Goal: Task Accomplishment & Management: Manage account settings

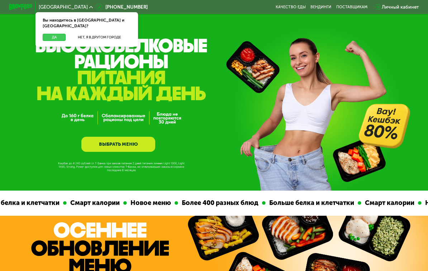
click at [52, 34] on button "Да" at bounding box center [54, 37] width 23 height 7
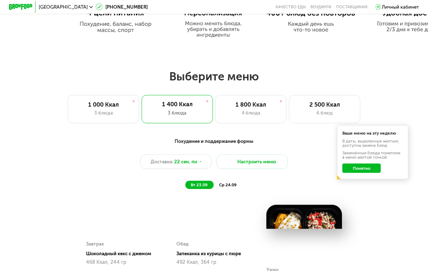
scroll to position [364, 0]
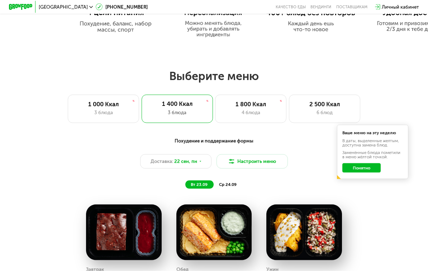
click at [364, 164] on button "Понятно" at bounding box center [362, 168] width 38 height 10
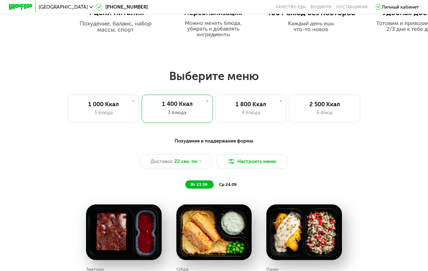
scroll to position [364, 0]
click at [263, 109] on div "4 блюда" at bounding box center [251, 112] width 59 height 7
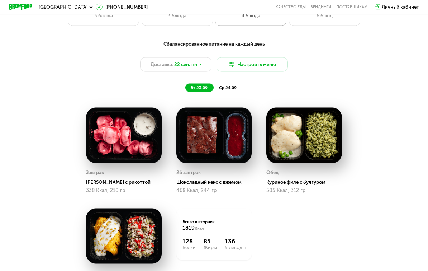
scroll to position [461, 0]
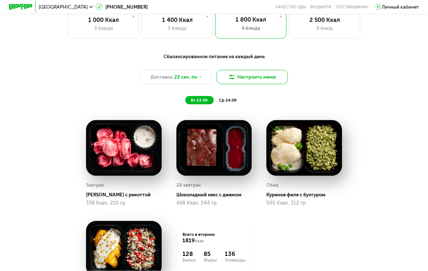
click at [257, 79] on button "Настроить меню" at bounding box center [252, 77] width 71 height 14
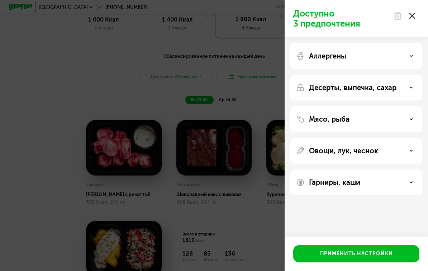
click at [55, 160] on div "Доступно 3 предпочтения Аллергены Десерты, выпечка, сахар Мясо, рыба Овощи, лук…" at bounding box center [214, 135] width 428 height 271
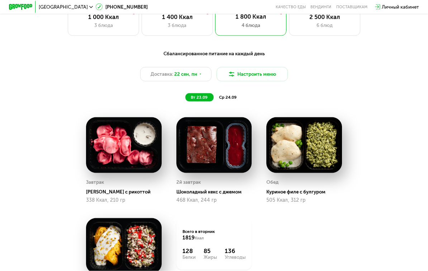
click at [234, 97] on span "ср 24.09" at bounding box center [228, 97] width 18 height 5
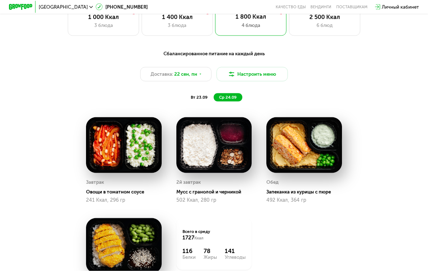
scroll to position [451, 0]
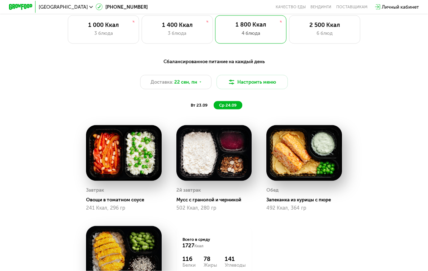
click at [197, 104] on span "вт 23.09" at bounding box center [199, 105] width 17 height 5
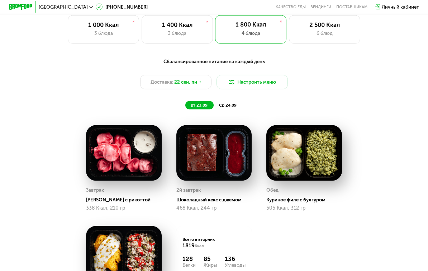
scroll to position [443, 0]
click at [253, 81] on button "Настроить меню" at bounding box center [252, 82] width 71 height 14
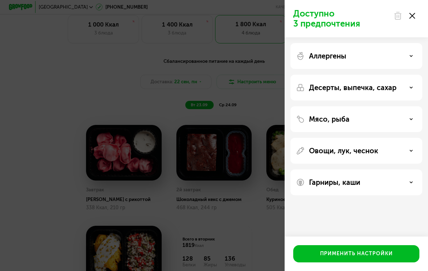
click at [326, 56] on p "Аллергены" at bounding box center [327, 56] width 37 height 9
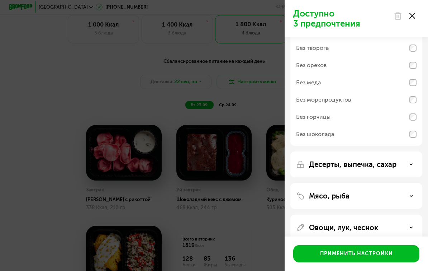
scroll to position [24, 0]
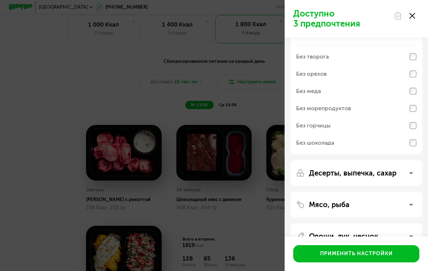
click at [313, 107] on div "Без морепродуктов" at bounding box center [323, 108] width 55 height 9
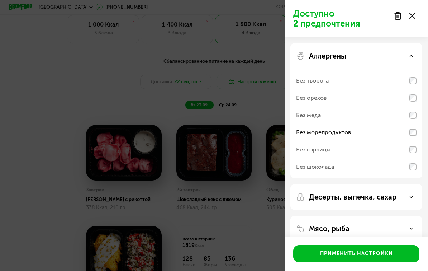
scroll to position [0, 0]
click at [315, 56] on p "Аллергены" at bounding box center [327, 56] width 37 height 9
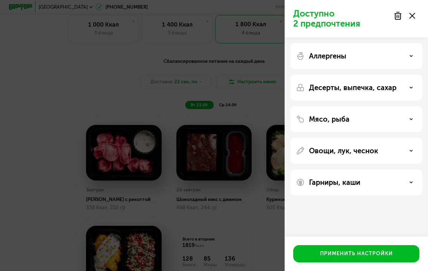
click at [319, 88] on p "Десерты, выпечка, сахар" at bounding box center [353, 87] width 88 height 9
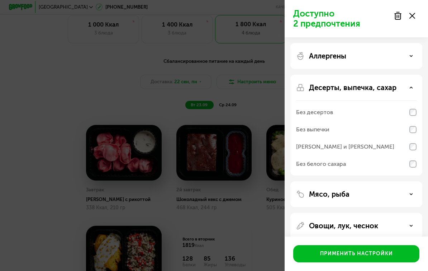
click at [312, 84] on p "Десерты, выпечка, сахар" at bounding box center [353, 87] width 88 height 9
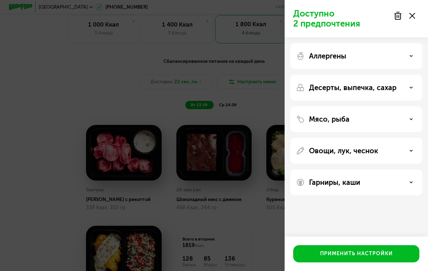
click at [311, 119] on p "Мясо, рыба" at bounding box center [329, 119] width 41 height 9
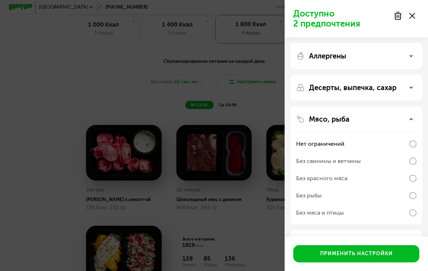
click at [309, 200] on div "Без рыбы" at bounding box center [308, 195] width 25 height 9
click at [314, 116] on p "Мясо, рыба" at bounding box center [329, 119] width 41 height 9
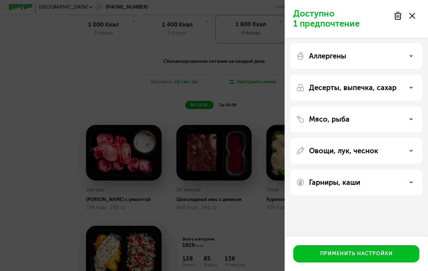
click at [315, 149] on p "Овощи, лук, чеснок" at bounding box center [343, 150] width 69 height 9
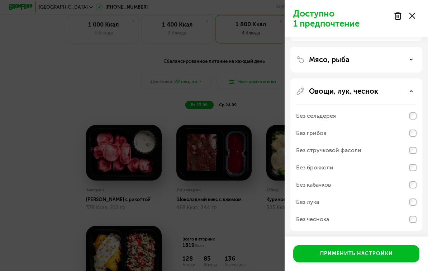
scroll to position [61, 0]
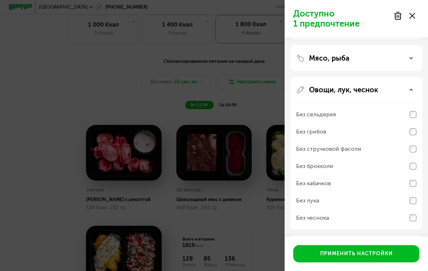
click at [302, 93] on img at bounding box center [300, 89] width 9 height 9
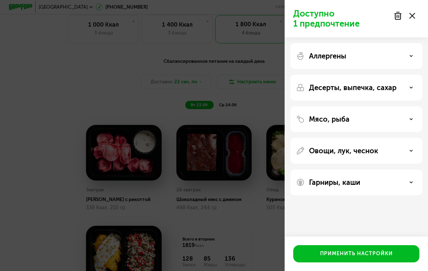
click at [316, 191] on div "Гарниры, каши" at bounding box center [357, 182] width 132 height 26
click at [322, 183] on p "Гарниры, каши" at bounding box center [334, 182] width 51 height 9
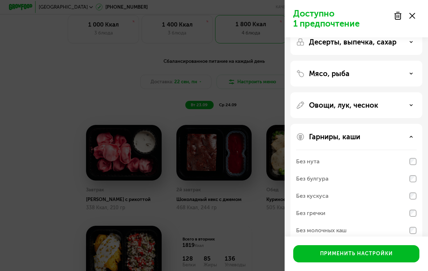
scroll to position [45, 0]
click at [313, 137] on p "Гарниры, каши" at bounding box center [334, 137] width 51 height 9
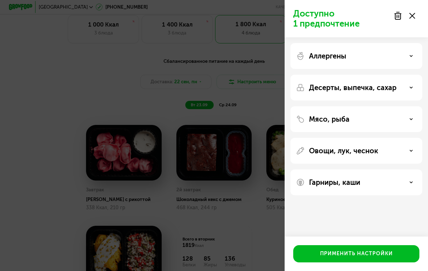
click at [313, 151] on p "Овощи, лук, чеснок" at bounding box center [343, 150] width 69 height 9
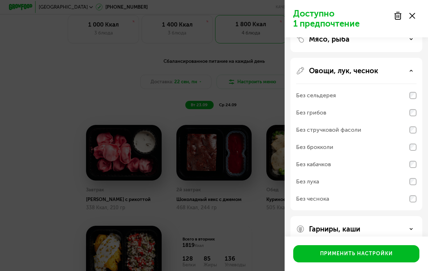
scroll to position [80, 0]
click at [306, 101] on div "Без сельдерея" at bounding box center [356, 95] width 121 height 17
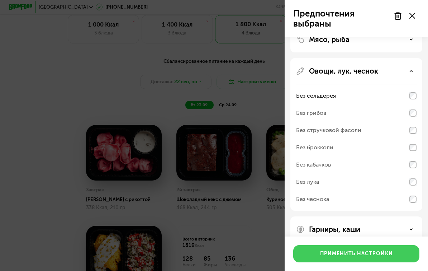
click at [351, 257] on div "Применить настройки" at bounding box center [356, 253] width 73 height 7
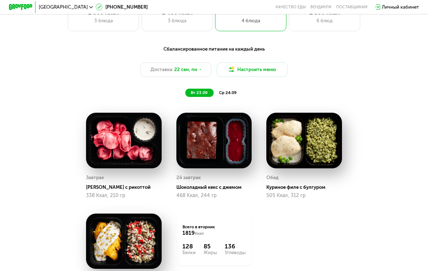
scroll to position [453, 0]
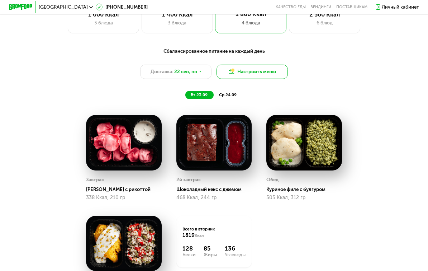
click at [245, 77] on button "Настроить меню" at bounding box center [252, 72] width 71 height 14
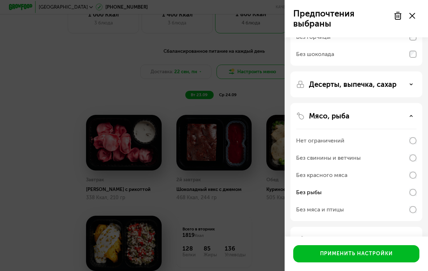
scroll to position [115, 0]
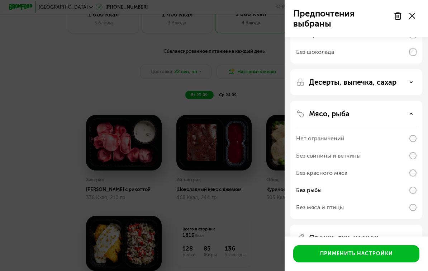
click at [314, 138] on div "Нет ограничений" at bounding box center [320, 138] width 48 height 9
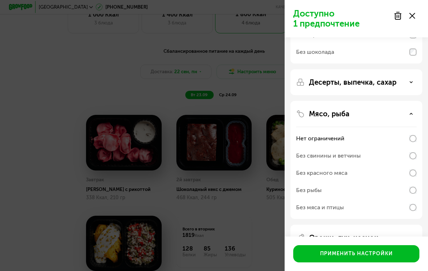
click at [315, 109] on p "Мясо, рыба" at bounding box center [329, 113] width 41 height 9
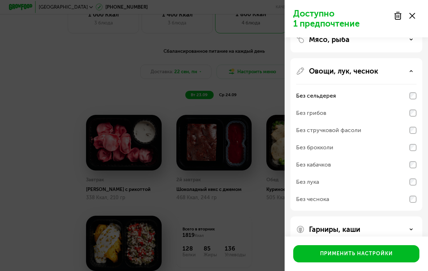
click at [316, 228] on p "Гарниры, каши" at bounding box center [334, 229] width 51 height 9
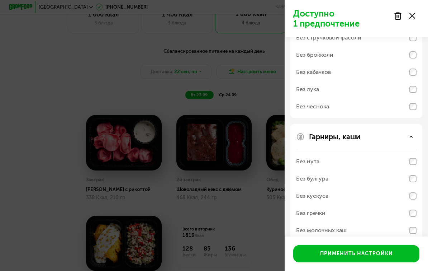
scroll to position [281, 0]
click at [311, 182] on div "Без булгура" at bounding box center [312, 179] width 32 height 9
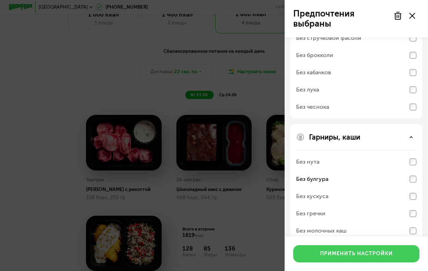
click at [329, 254] on div "Применить настройки" at bounding box center [356, 253] width 73 height 7
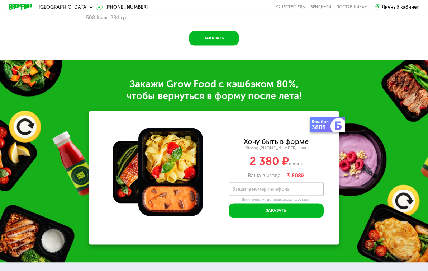
scroll to position [734, 0]
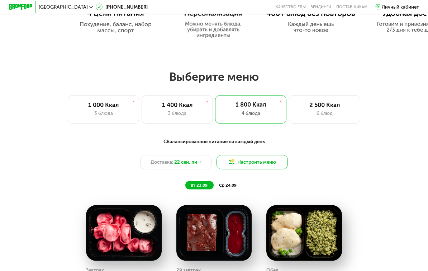
click at [250, 158] on button "Настроить меню" at bounding box center [252, 162] width 71 height 14
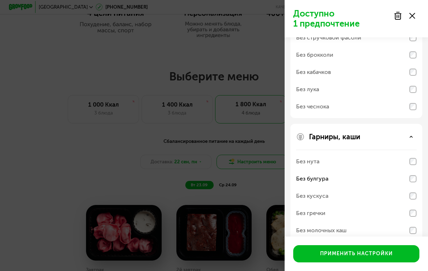
scroll to position [281, 0]
click at [309, 193] on div "Без кускуса" at bounding box center [312, 196] width 32 height 9
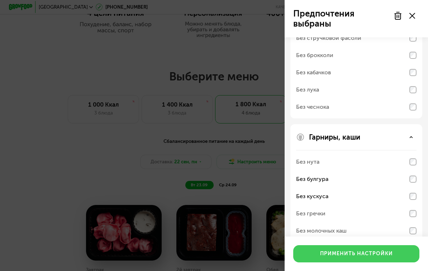
click at [338, 262] on button "Применить настройки" at bounding box center [357, 253] width 126 height 17
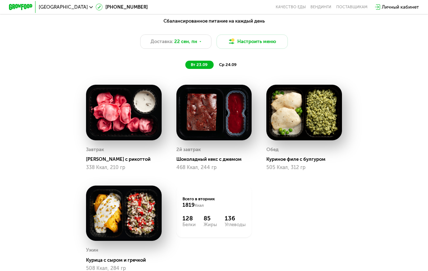
scroll to position [485, 0]
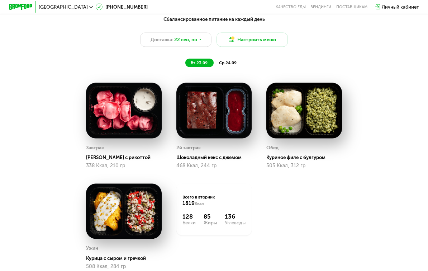
click at [302, 121] on img at bounding box center [304, 110] width 75 height 55
click at [231, 62] on span "ср 24.09" at bounding box center [228, 62] width 18 height 5
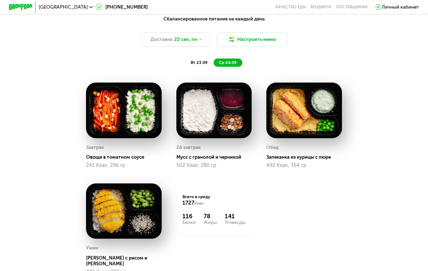
click at [203, 61] on span "вт 23.09" at bounding box center [199, 62] width 17 height 5
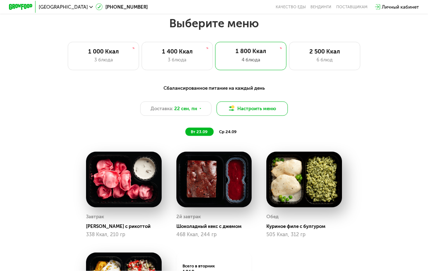
click at [245, 106] on button "Настроить меню" at bounding box center [252, 109] width 71 height 14
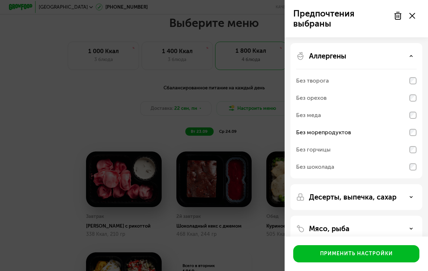
scroll to position [-6, 0]
click at [159, 97] on div "Предпочтения выбраны Аллергены Без творога Без орехов Без меда Без морепродукто…" at bounding box center [214, 135] width 428 height 271
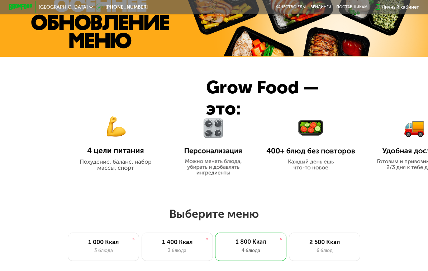
scroll to position [0, 0]
